Goal: Transaction & Acquisition: Purchase product/service

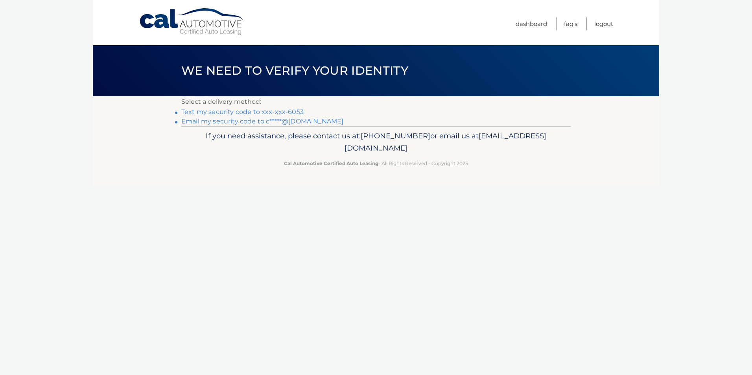
click at [289, 112] on link "Text my security code to xxx-xxx-6053" at bounding box center [242, 111] width 122 height 7
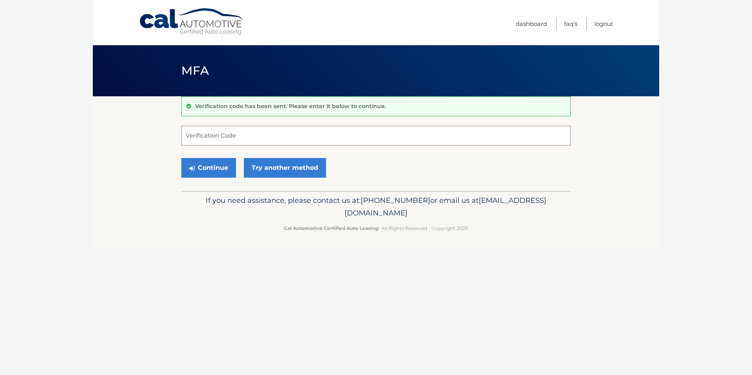
click at [200, 138] on input "Verification Code" at bounding box center [375, 136] width 389 height 20
type input "806766"
click at [181, 158] on button "Continue" at bounding box center [208, 168] width 55 height 20
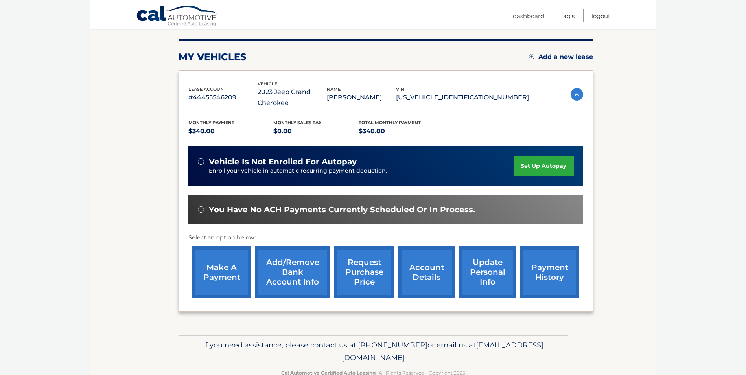
scroll to position [112, 0]
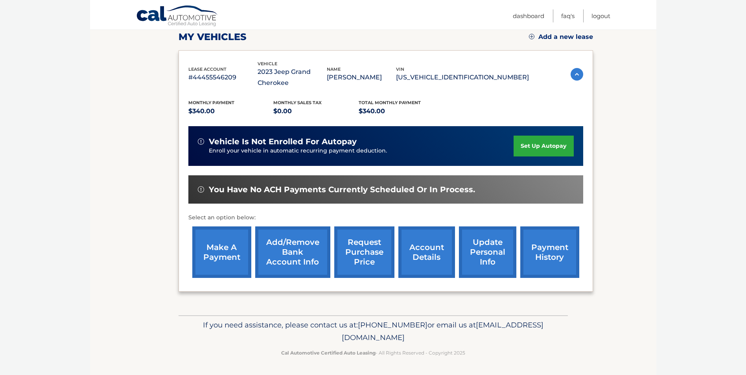
click at [227, 253] on link "make a payment" at bounding box center [221, 252] width 59 height 52
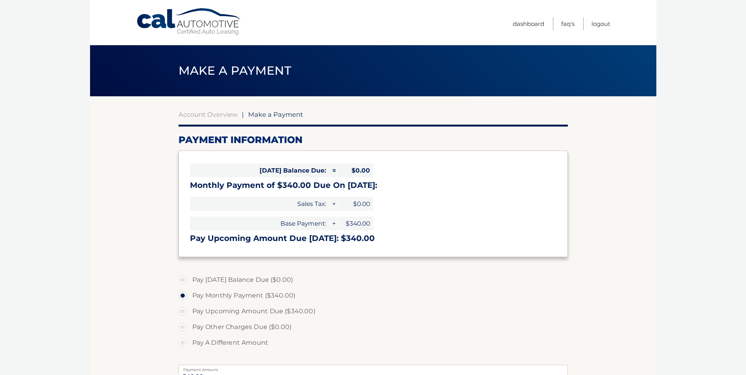
select select "YjY3ZDQzOTYtMjk1ZC00NzJmLTkyMjktMDQ4NjlkOTUxYmMz"
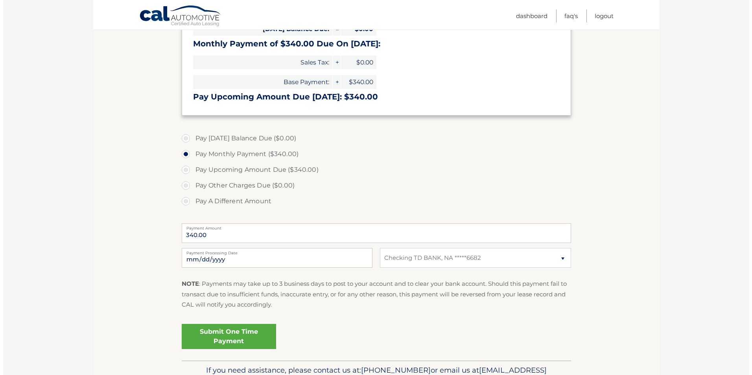
scroll to position [143, 0]
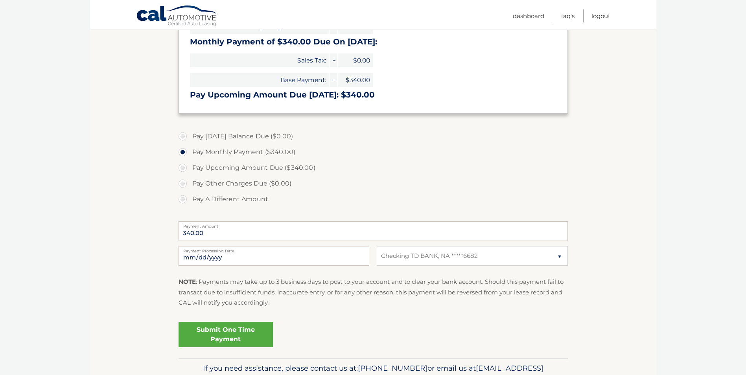
click at [183, 200] on label "Pay A Different Amount" at bounding box center [372, 199] width 389 height 16
click at [183, 200] on input "Pay A Different Amount" at bounding box center [186, 197] width 8 height 13
radio input "true"
type input "68.00"
click at [218, 254] on input "2025-10-15" at bounding box center [273, 256] width 191 height 20
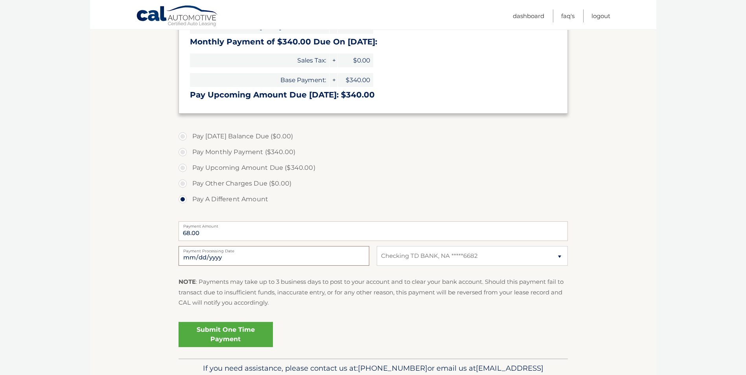
type input "2025-10-19"
click at [240, 338] on link "Submit One Time Payment" at bounding box center [225, 334] width 94 height 25
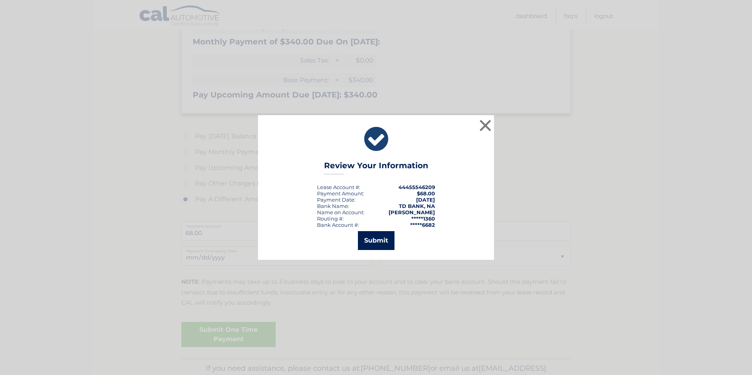
click at [377, 241] on button "Submit" at bounding box center [376, 240] width 37 height 19
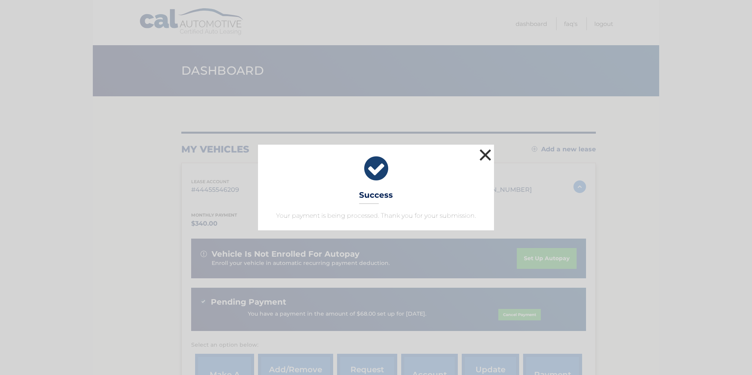
click at [482, 153] on button "×" at bounding box center [485, 155] width 16 height 16
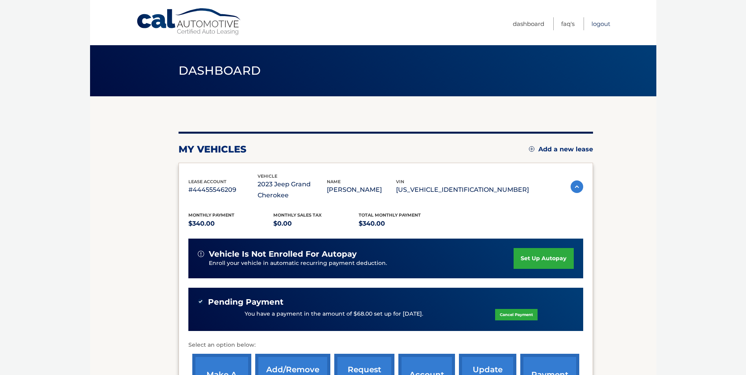
click at [598, 26] on link "Logout" at bounding box center [600, 23] width 19 height 13
